Goal: Task Accomplishment & Management: Complete application form

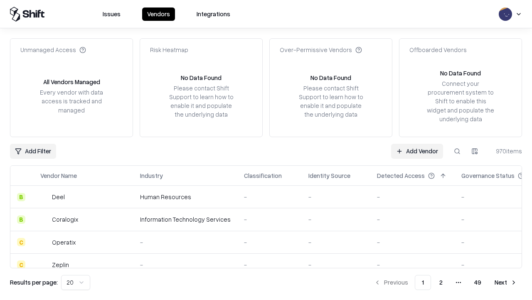
click at [417, 151] on link "Add Vendor" at bounding box center [417, 151] width 52 height 15
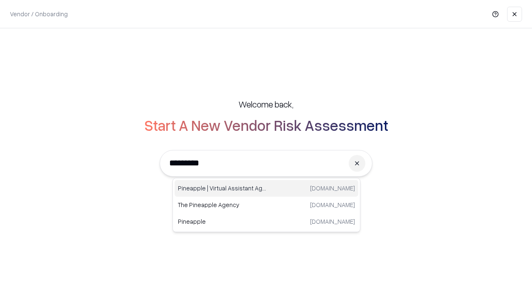
click at [267, 188] on div "Pineapple | Virtual Assistant Agency [DOMAIN_NAME]" at bounding box center [267, 188] width 184 height 17
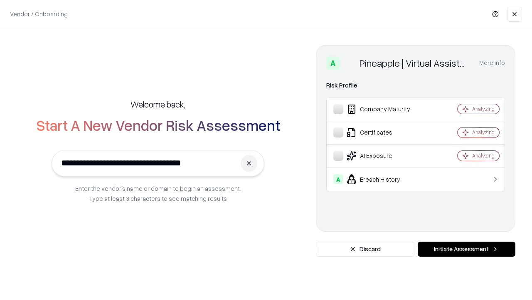
type input "**********"
click at [467, 249] on button "Initiate Assessment" at bounding box center [467, 248] width 98 height 15
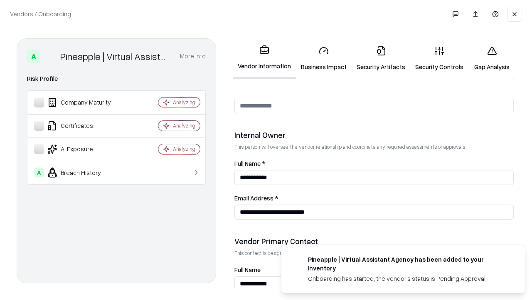
scroll to position [431, 0]
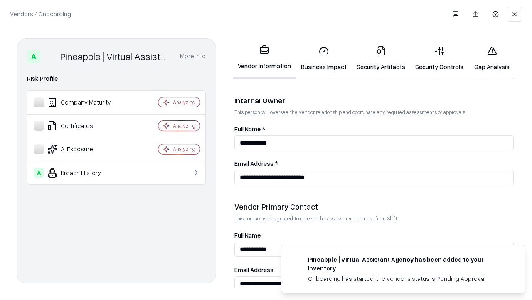
click at [324, 58] on link "Business Impact" at bounding box center [324, 58] width 56 height 39
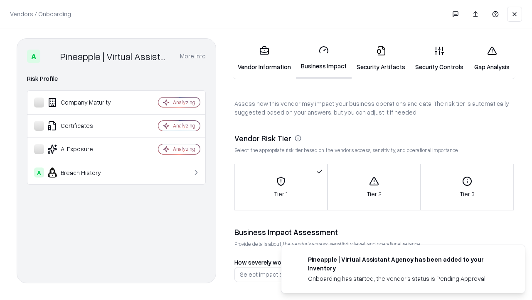
click at [381, 58] on link "Security Artifacts" at bounding box center [381, 58] width 59 height 39
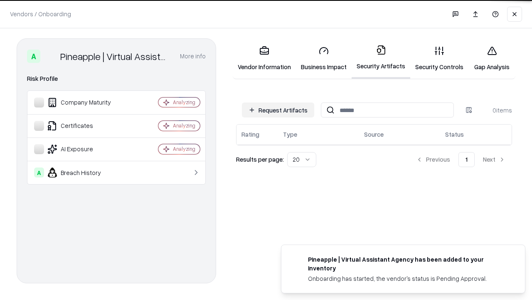
click at [278, 110] on button "Request Artifacts" at bounding box center [278, 109] width 72 height 15
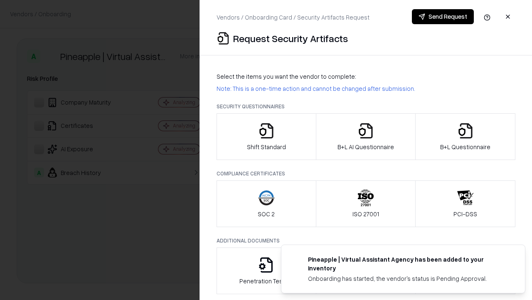
click at [266, 136] on icon "button" at bounding box center [266, 130] width 17 height 17
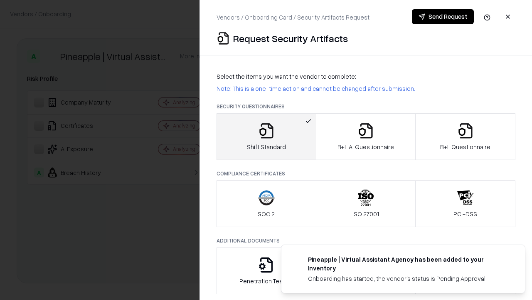
click at [443, 17] on button "Send Request" at bounding box center [443, 16] width 62 height 15
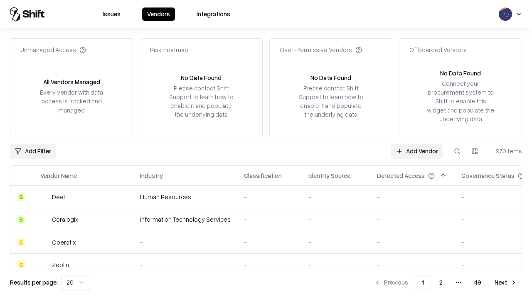
click at [417, 151] on link "Add Vendor" at bounding box center [417, 151] width 52 height 15
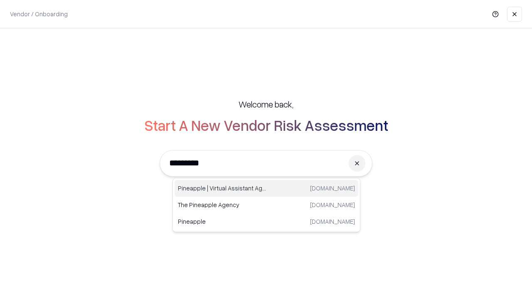
click at [267, 188] on div "Pineapple | Virtual Assistant Agency [DOMAIN_NAME]" at bounding box center [267, 188] width 184 height 17
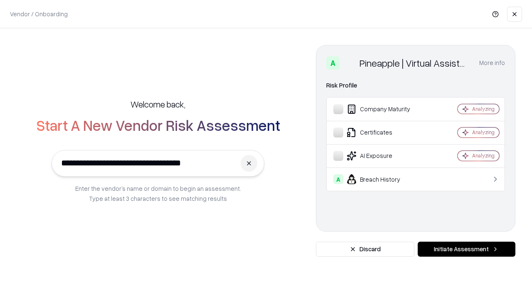
type input "**********"
click at [467, 249] on button "Initiate Assessment" at bounding box center [467, 248] width 98 height 15
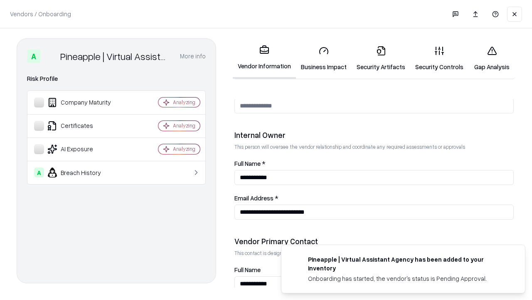
scroll to position [431, 0]
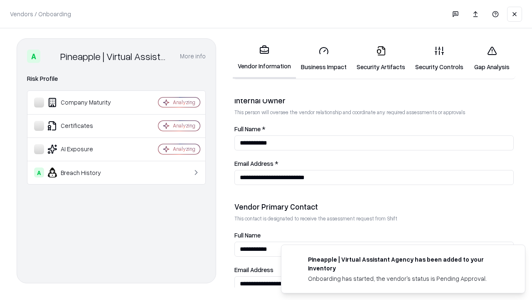
click at [492, 58] on link "Gap Analysis" at bounding box center [492, 58] width 47 height 39
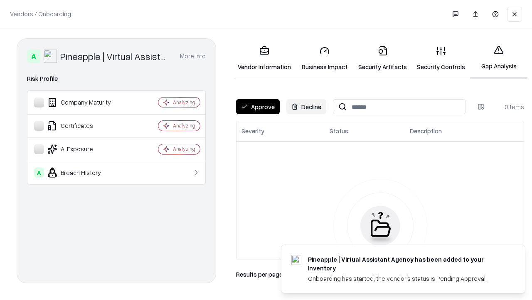
click at [258, 106] on button "Approve" at bounding box center [258, 106] width 44 height 15
